Goal: Check status: Check status

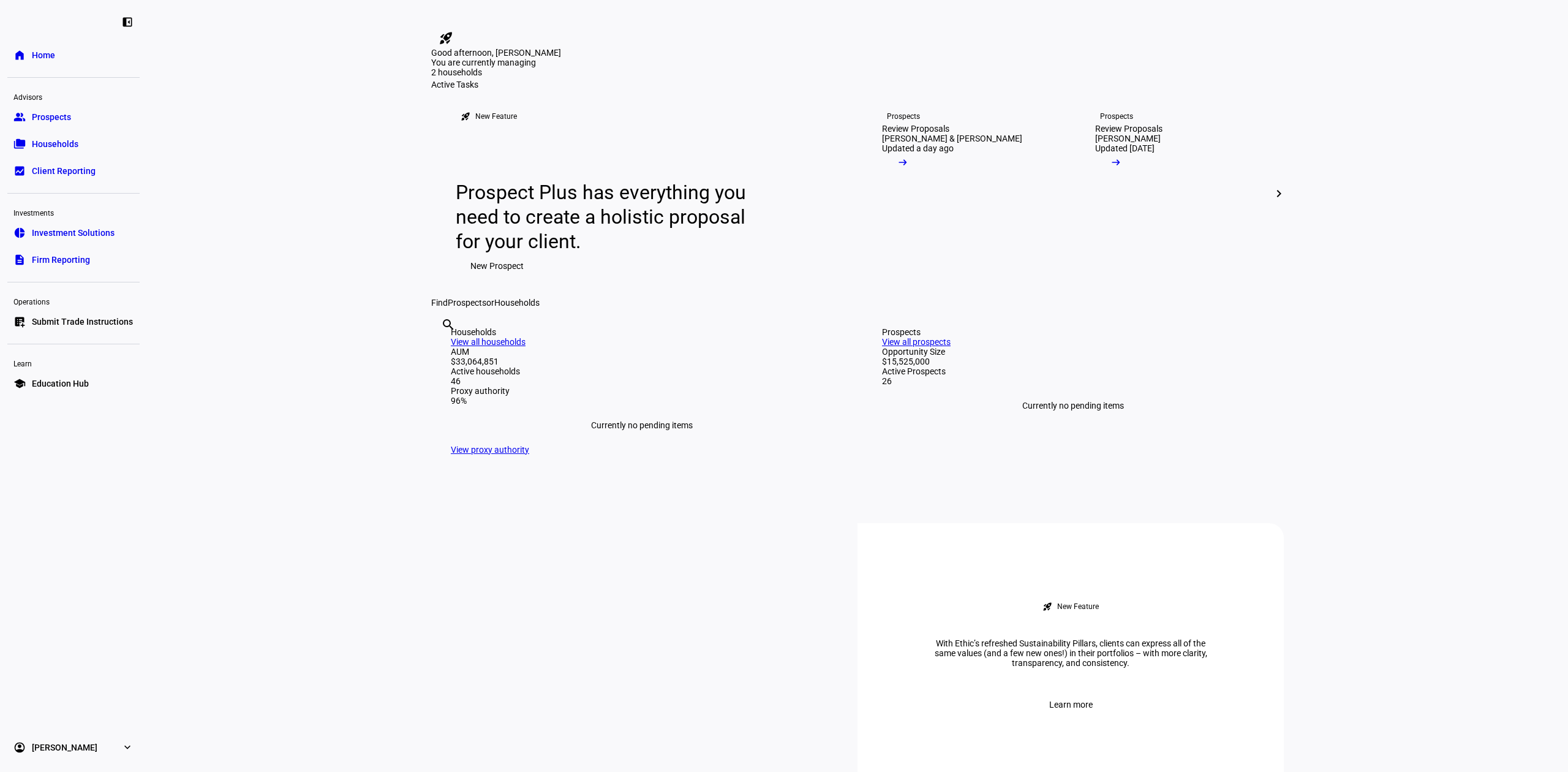
click at [107, 122] on link "group Prospects" at bounding box center [73, 117] width 132 height 24
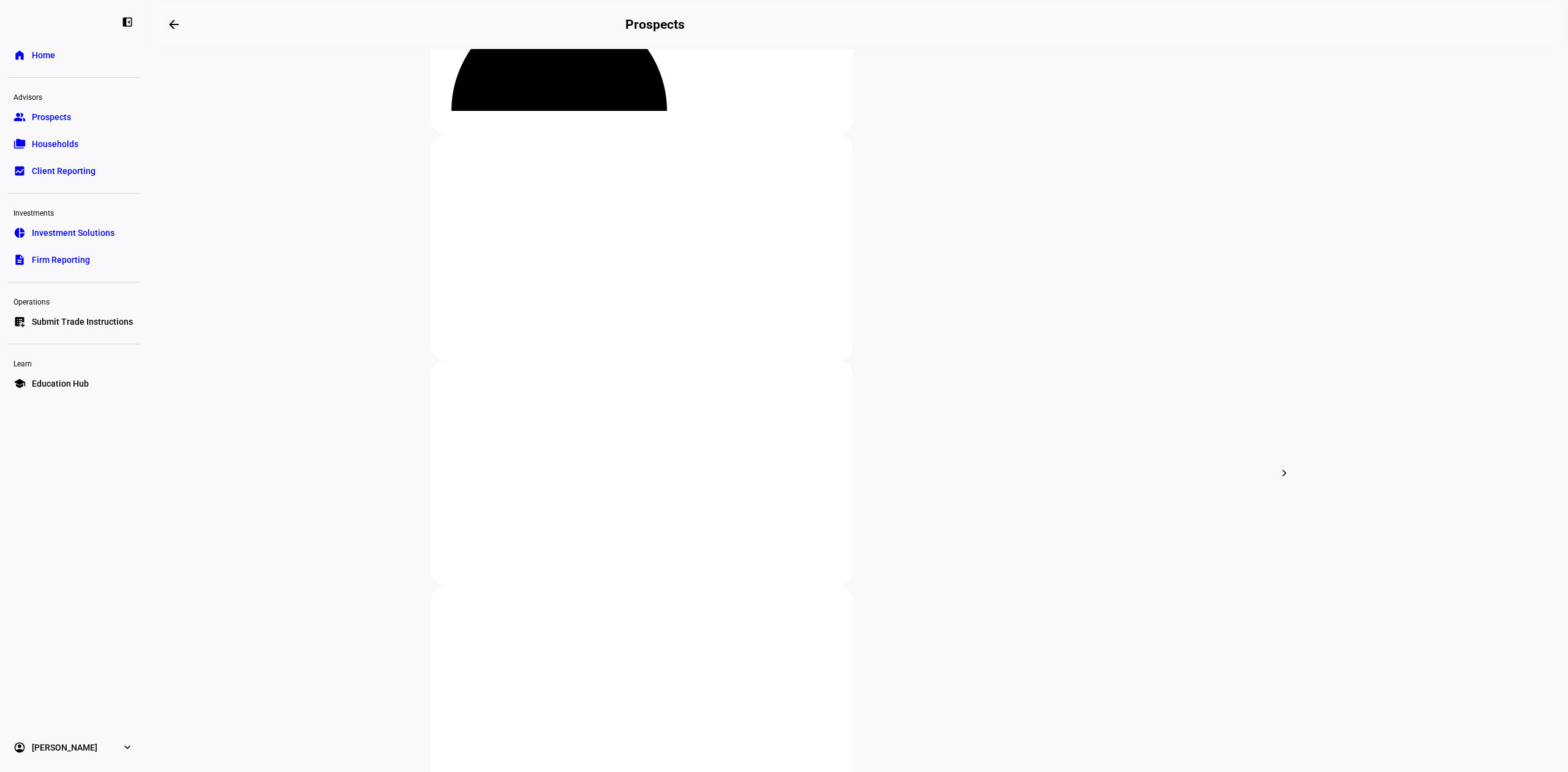
scroll to position [163, 0]
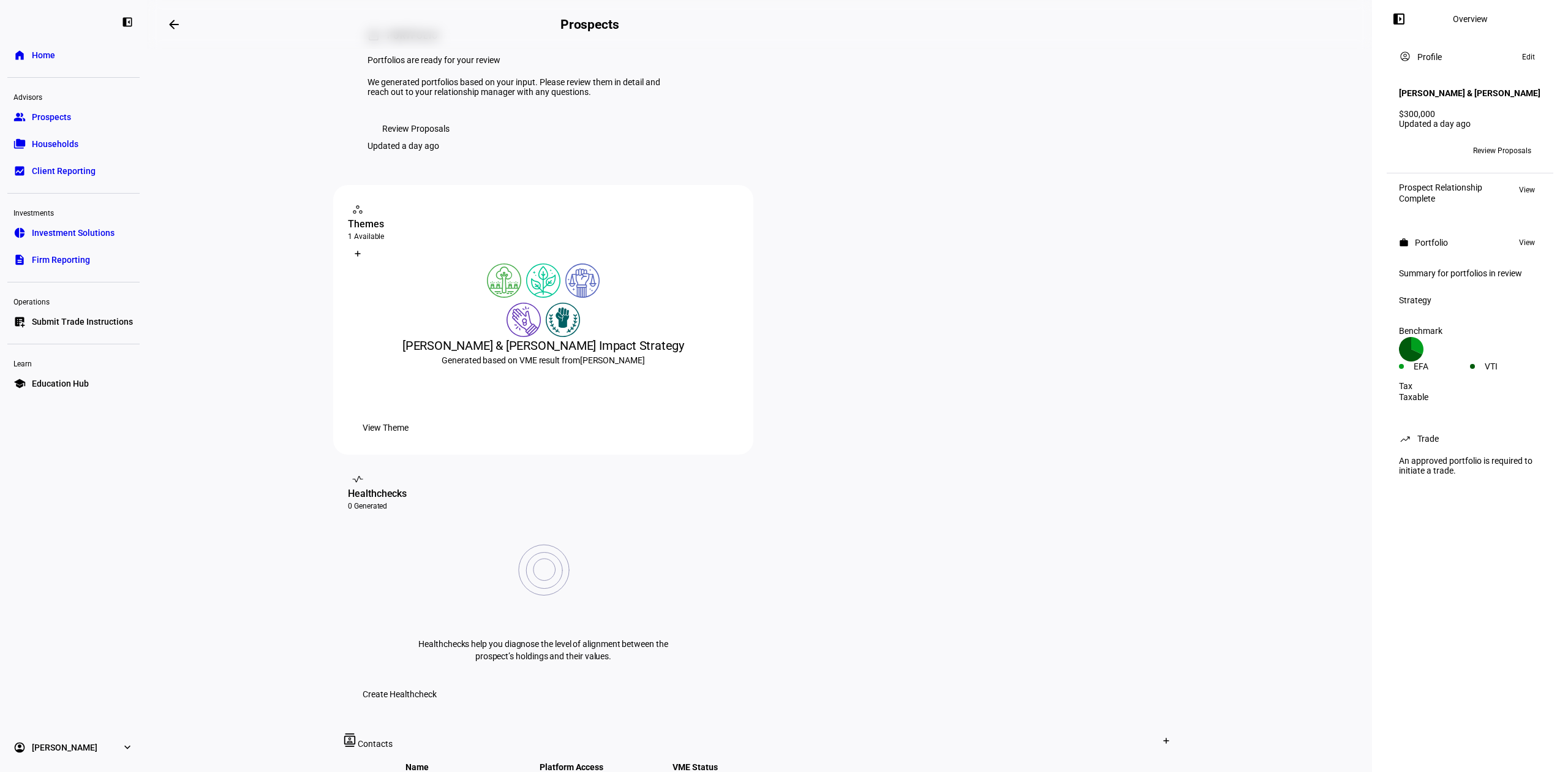
scroll to position [82, 0]
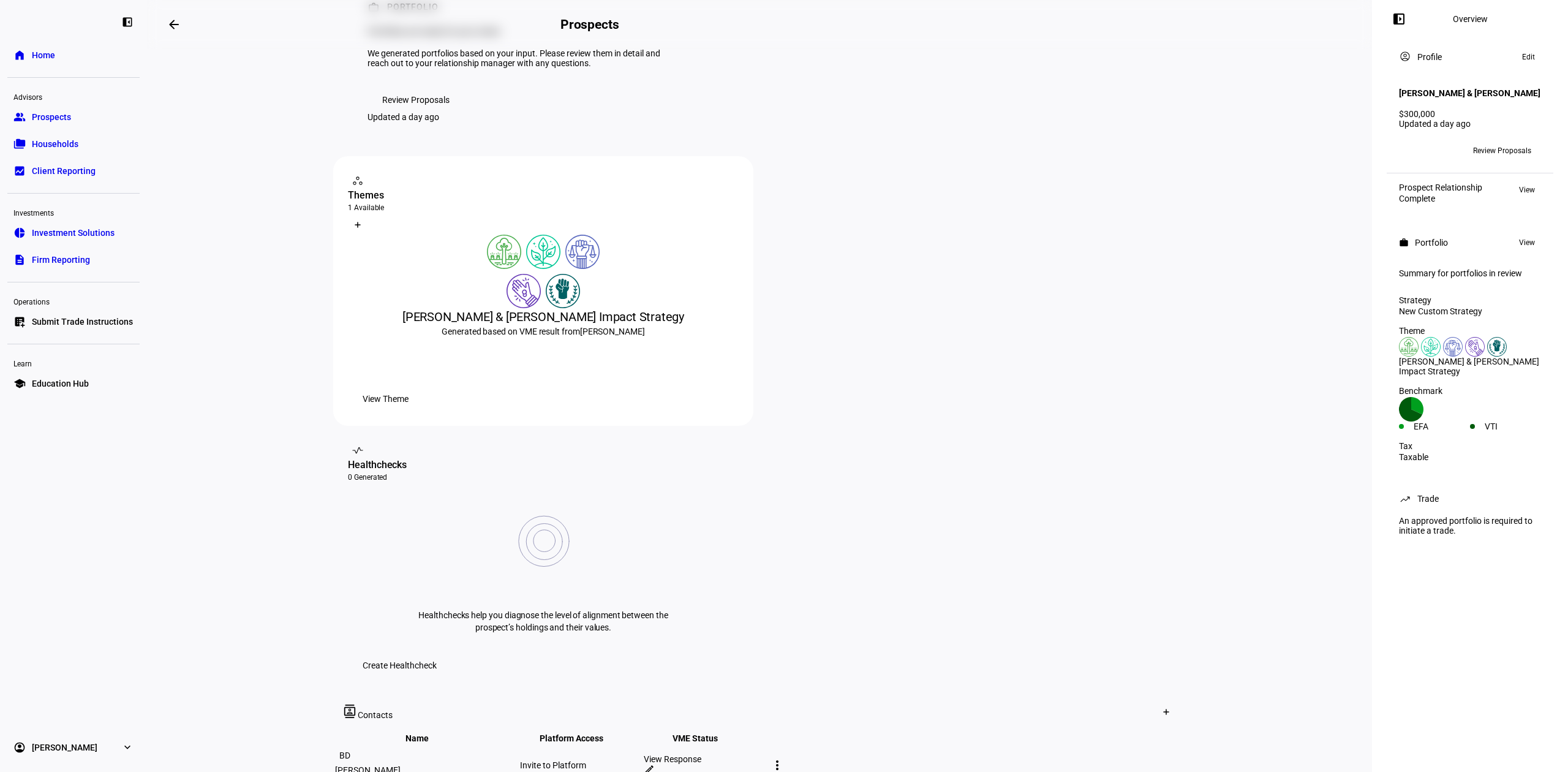
click at [408, 411] on span "View Theme" at bounding box center [386, 399] width 46 height 24
